Goal: Task Accomplishment & Management: Use online tool/utility

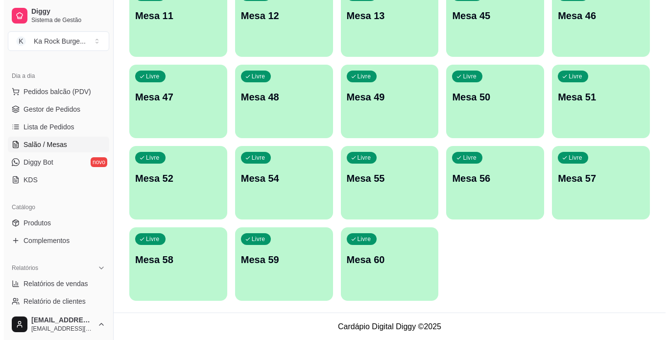
scroll to position [286, 0]
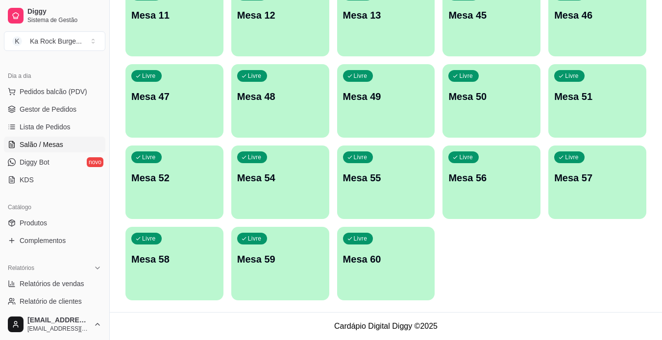
click at [373, 273] on div "Livre Mesa 60" at bounding box center [386, 258] width 98 height 62
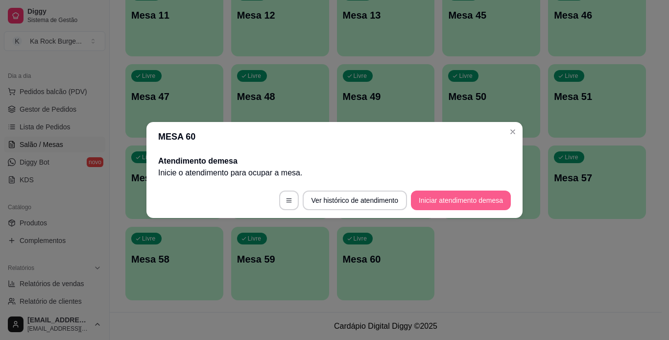
click at [462, 198] on button "Iniciar atendimento de mesa" at bounding box center [461, 201] width 100 height 20
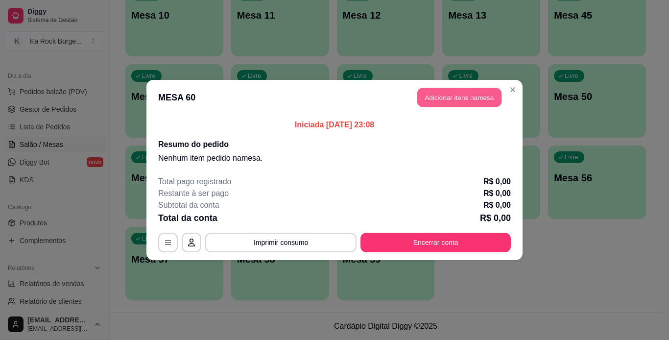
click at [480, 98] on button "Adicionar itens na mesa" at bounding box center [459, 97] width 84 height 19
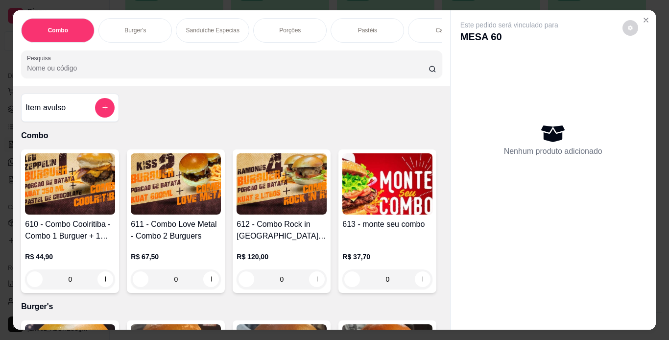
click at [158, 47] on div "Combo Burger's Sanduíche Especias Porções Pastéis Caldos Sobremesas Burger's Do…" at bounding box center [231, 47] width 436 height 75
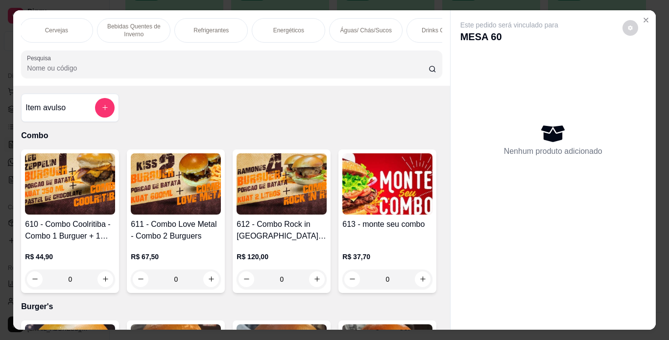
scroll to position [0, 780]
click at [221, 20] on div "Refrigerantes" at bounding box center [205, 30] width 73 height 24
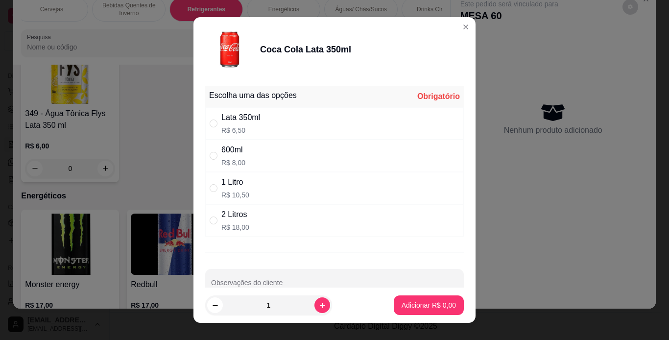
click at [273, 213] on div "2 Litros R$ 18,00" at bounding box center [334, 220] width 259 height 32
radio input "true"
click at [418, 311] on button "Adicionar R$ 18,00" at bounding box center [427, 305] width 74 height 20
type input "1"
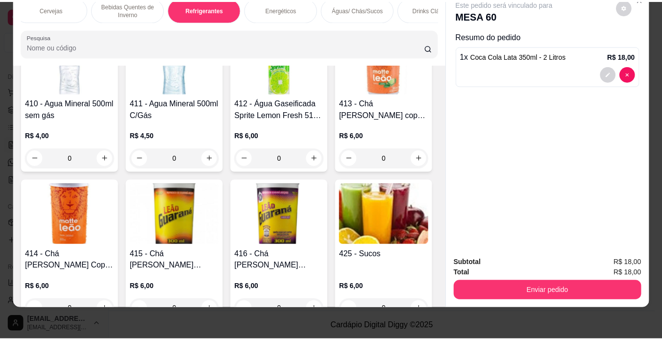
scroll to position [5265, 0]
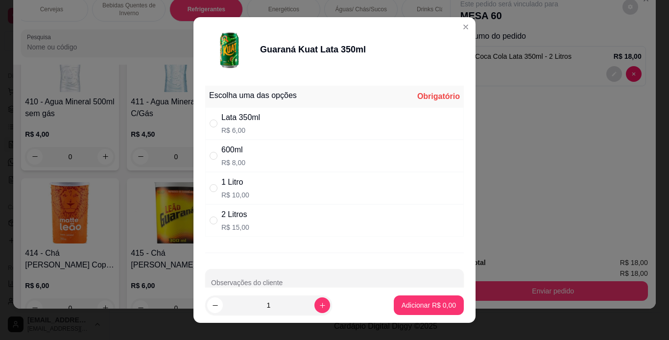
click at [275, 214] on div "2 Litros R$ 15,00" at bounding box center [334, 220] width 259 height 32
radio input "true"
click at [429, 305] on p "Adicionar R$ 15,00" at bounding box center [427, 305] width 58 height 10
type input "1"
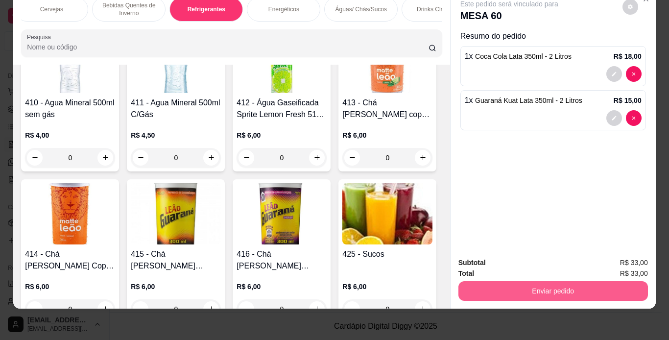
click at [573, 289] on button "Enviar pedido" at bounding box center [553, 291] width 190 height 20
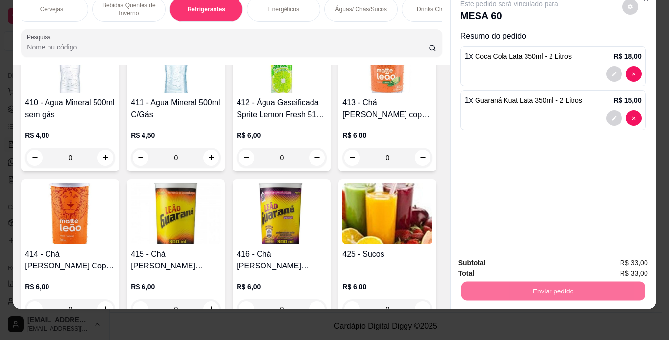
click at [631, 254] on button "Sim, quero registrar" at bounding box center [613, 259] width 73 height 19
click at [527, 282] on button "Enviar pedido" at bounding box center [553, 291] width 184 height 19
click at [552, 263] on button "Não registrar e enviar pedido" at bounding box center [521, 259] width 102 height 19
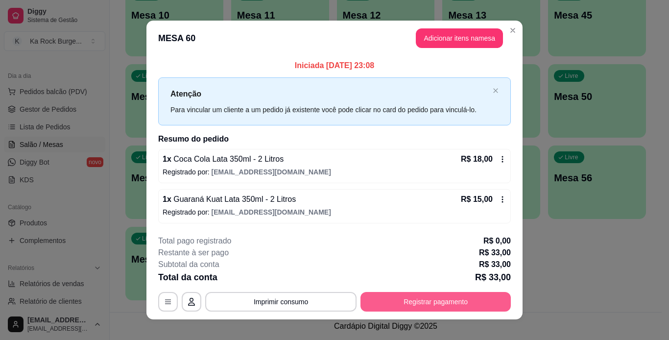
click at [431, 303] on button "Registrar pagamento" at bounding box center [435, 302] width 150 height 20
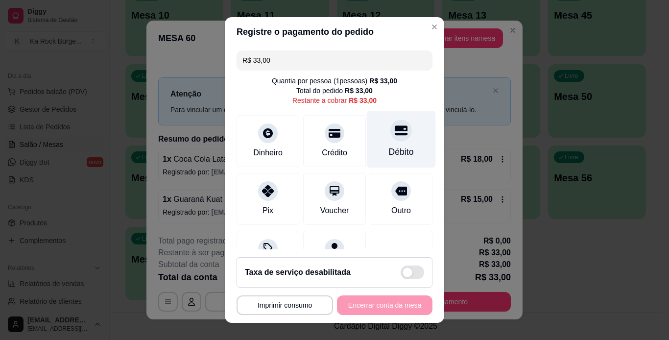
click at [381, 143] on div "Débito" at bounding box center [401, 138] width 69 height 57
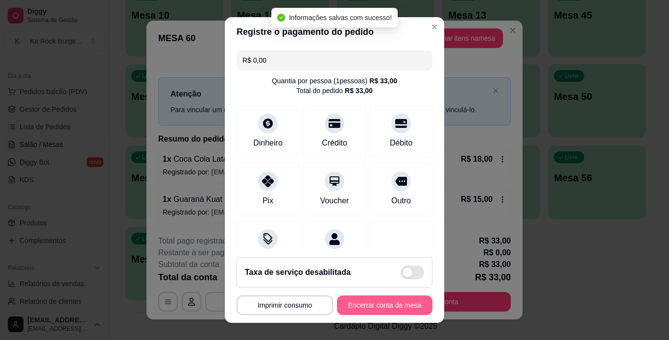
type input "R$ 0,00"
click at [399, 311] on button "Encerrar conta da mesa" at bounding box center [384, 305] width 93 height 19
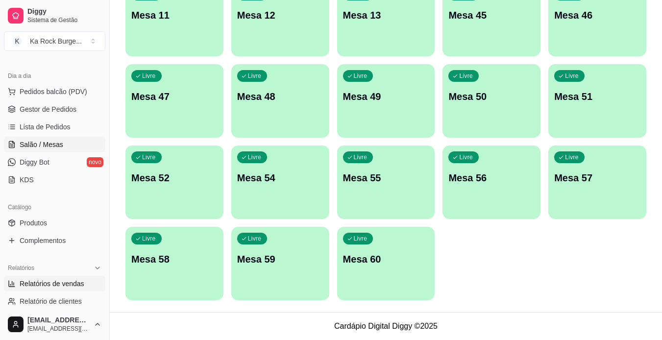
click at [79, 276] on link "Relatórios de vendas" at bounding box center [54, 284] width 101 height 16
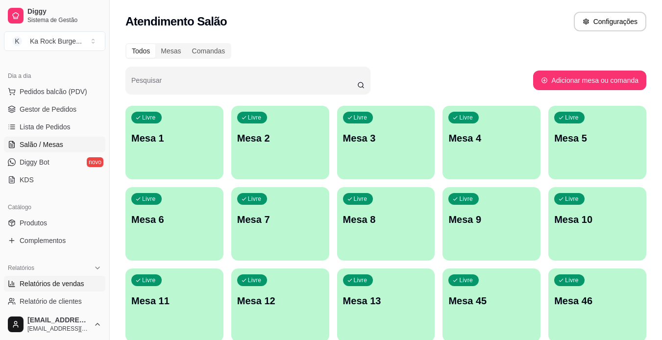
select select "ALL"
select select "0"
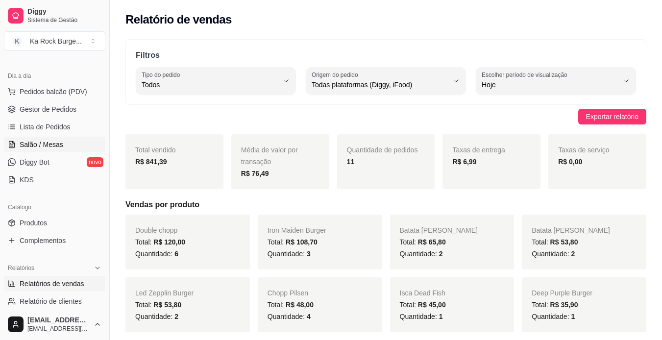
click at [43, 145] on span "Salão / Mesas" at bounding box center [42, 145] width 44 height 10
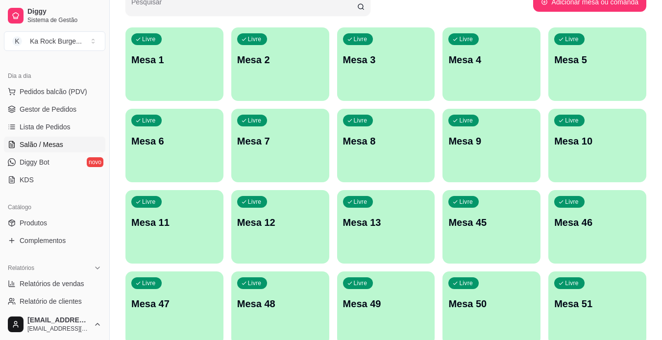
scroll to position [49, 0]
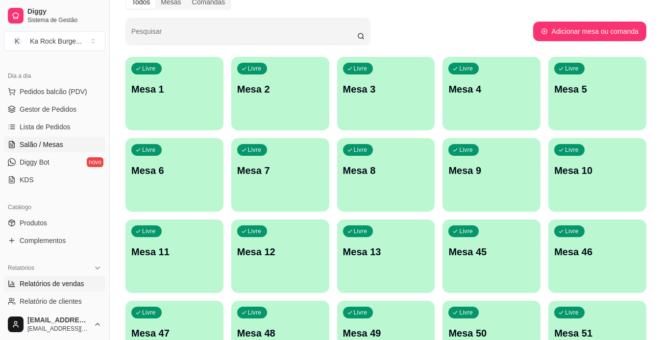
click at [64, 285] on span "Relatórios de vendas" at bounding box center [52, 284] width 65 height 10
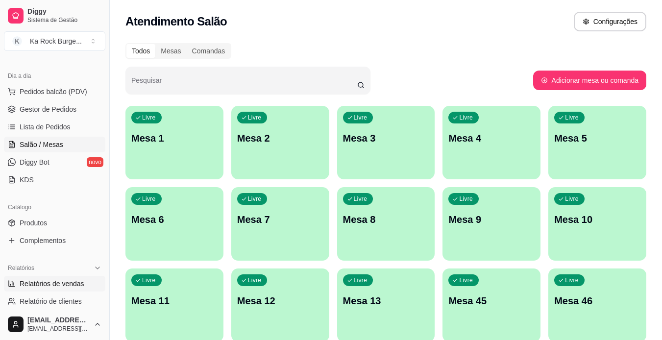
select select "ALL"
select select "0"
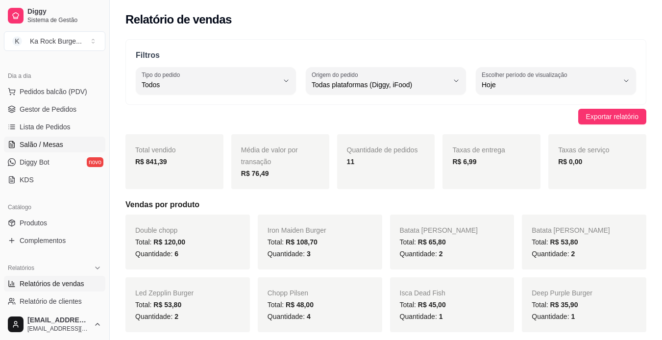
click at [43, 144] on span "Salão / Mesas" at bounding box center [42, 145] width 44 height 10
